Goal: Information Seeking & Learning: Learn about a topic

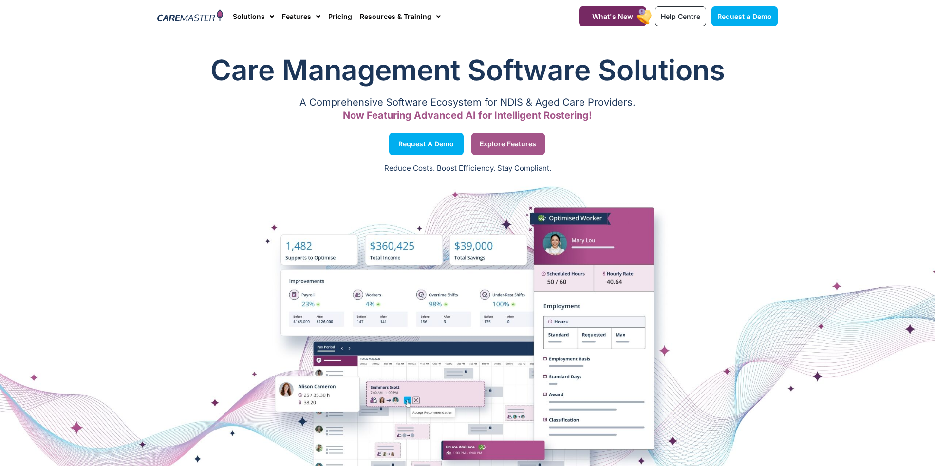
click at [491, 139] on link "Explore Features" at bounding box center [508, 144] width 74 height 22
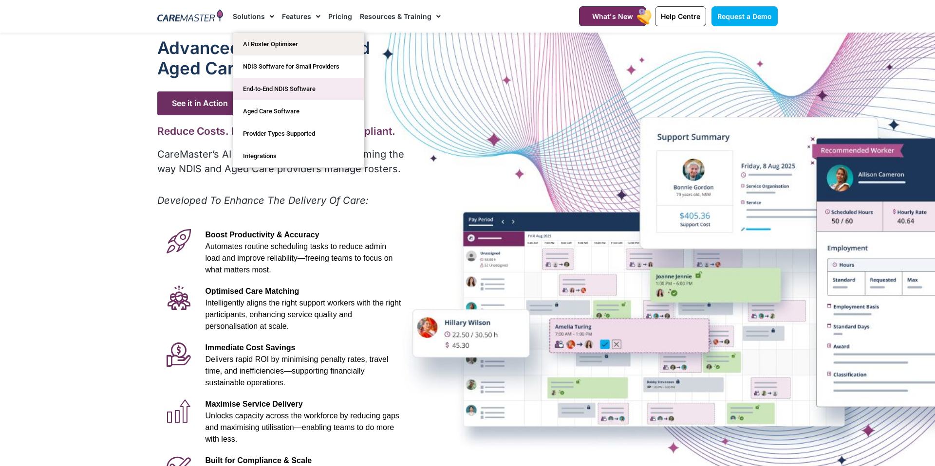
click at [280, 91] on link "End-to-End NDIS Software" at bounding box center [298, 89] width 130 height 22
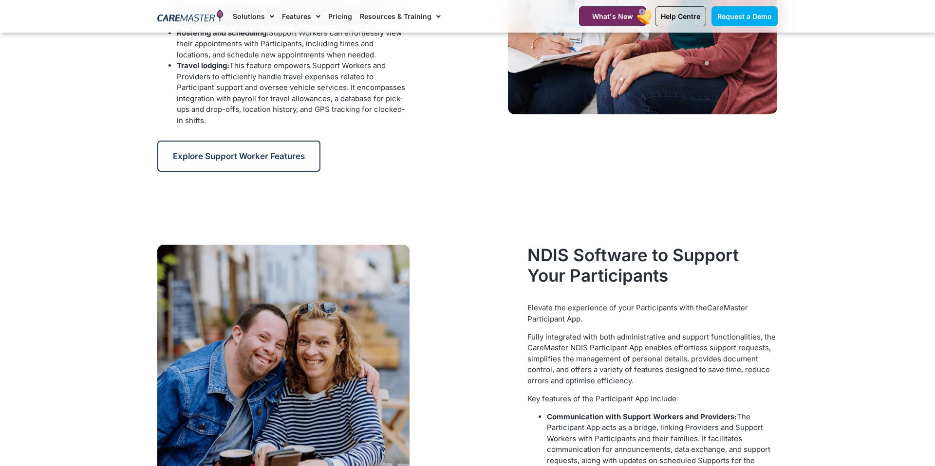
scroll to position [971, 0]
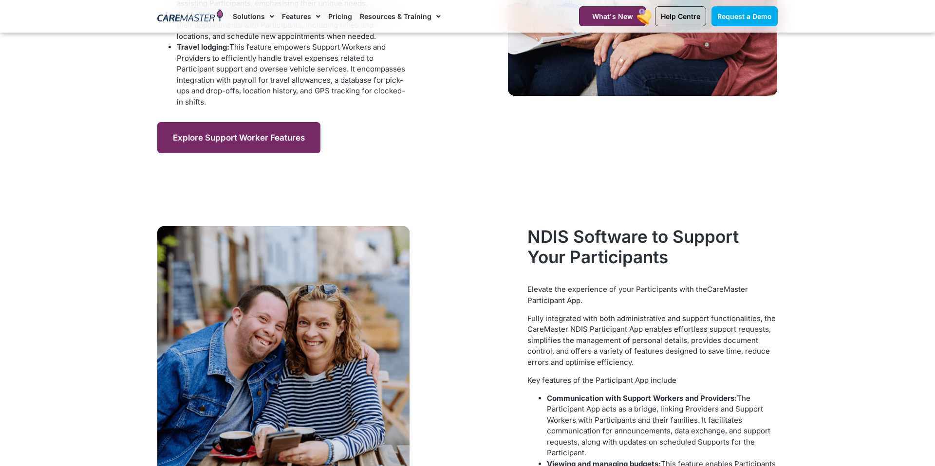
click at [232, 134] on span "Explore Support Worker Features" at bounding box center [239, 138] width 132 height 10
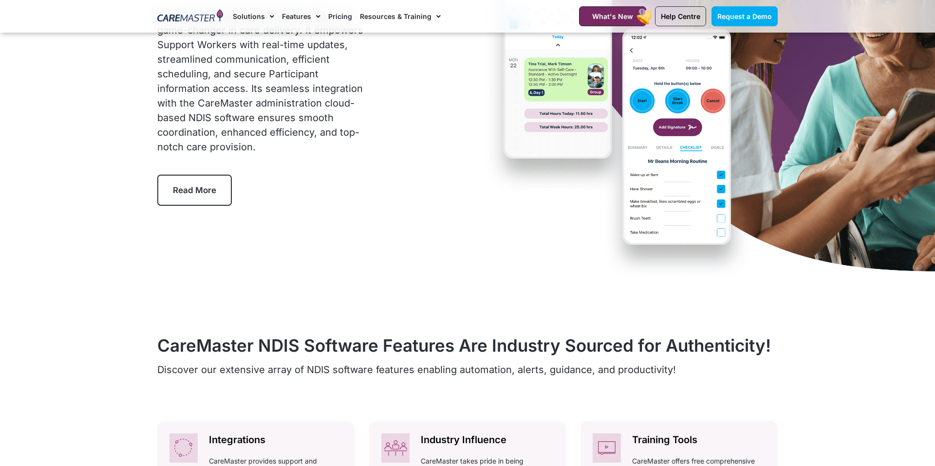
scroll to position [138, 0]
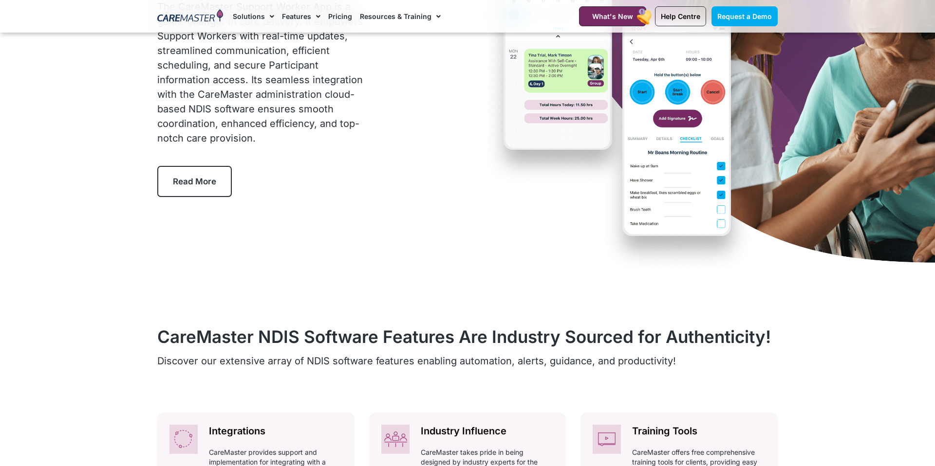
click at [210, 187] on link "Read More" at bounding box center [194, 181] width 74 height 31
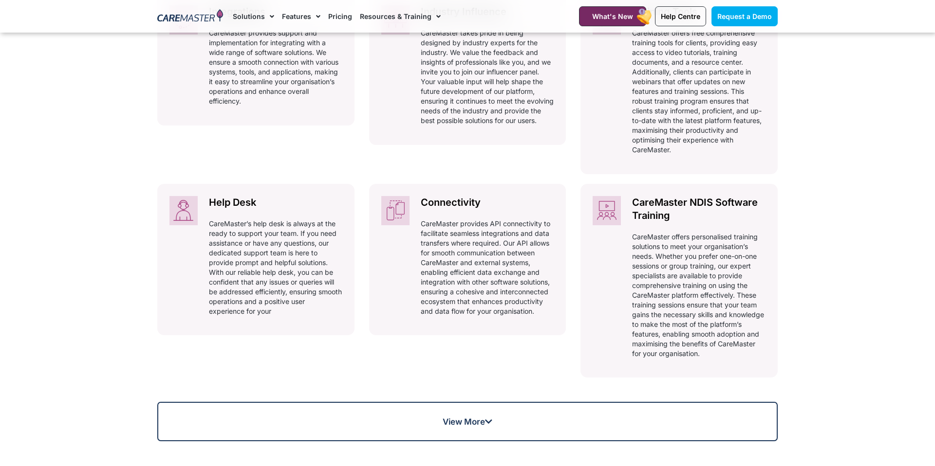
scroll to position [557, 0]
